Goal: Find specific page/section: Find specific page/section

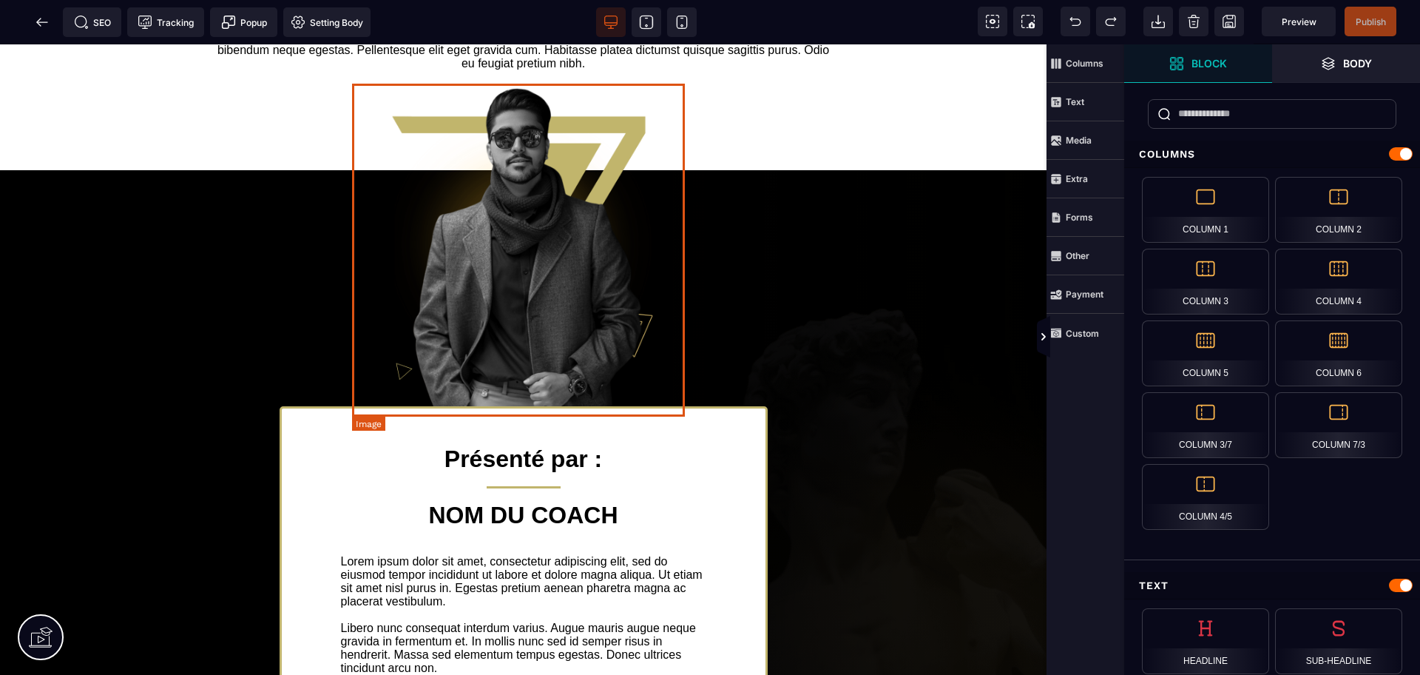
scroll to position [370, 0]
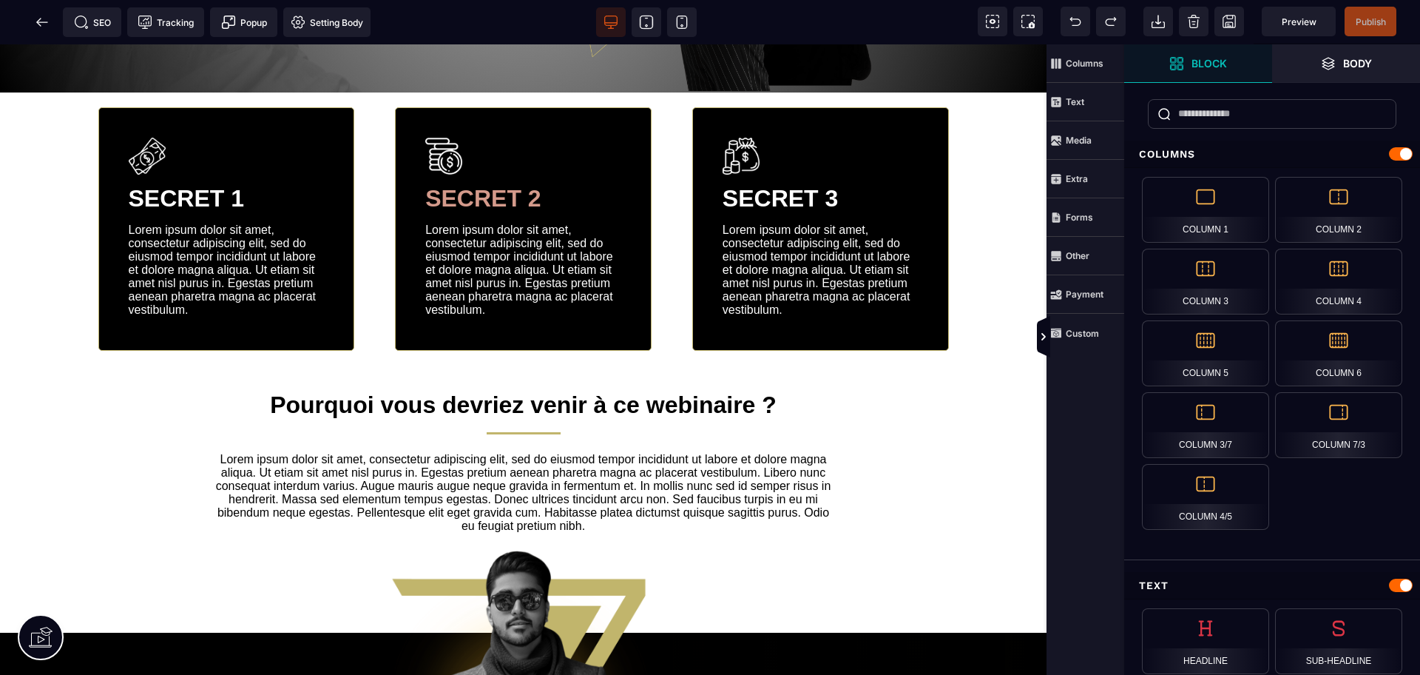
click at [20, 24] on div "SEO Tracking Popup Setting Body" at bounding box center [190, 22] width 373 height 30
click at [35, 24] on icon at bounding box center [42, 22] width 15 height 15
